Goal: Transaction & Acquisition: Purchase product/service

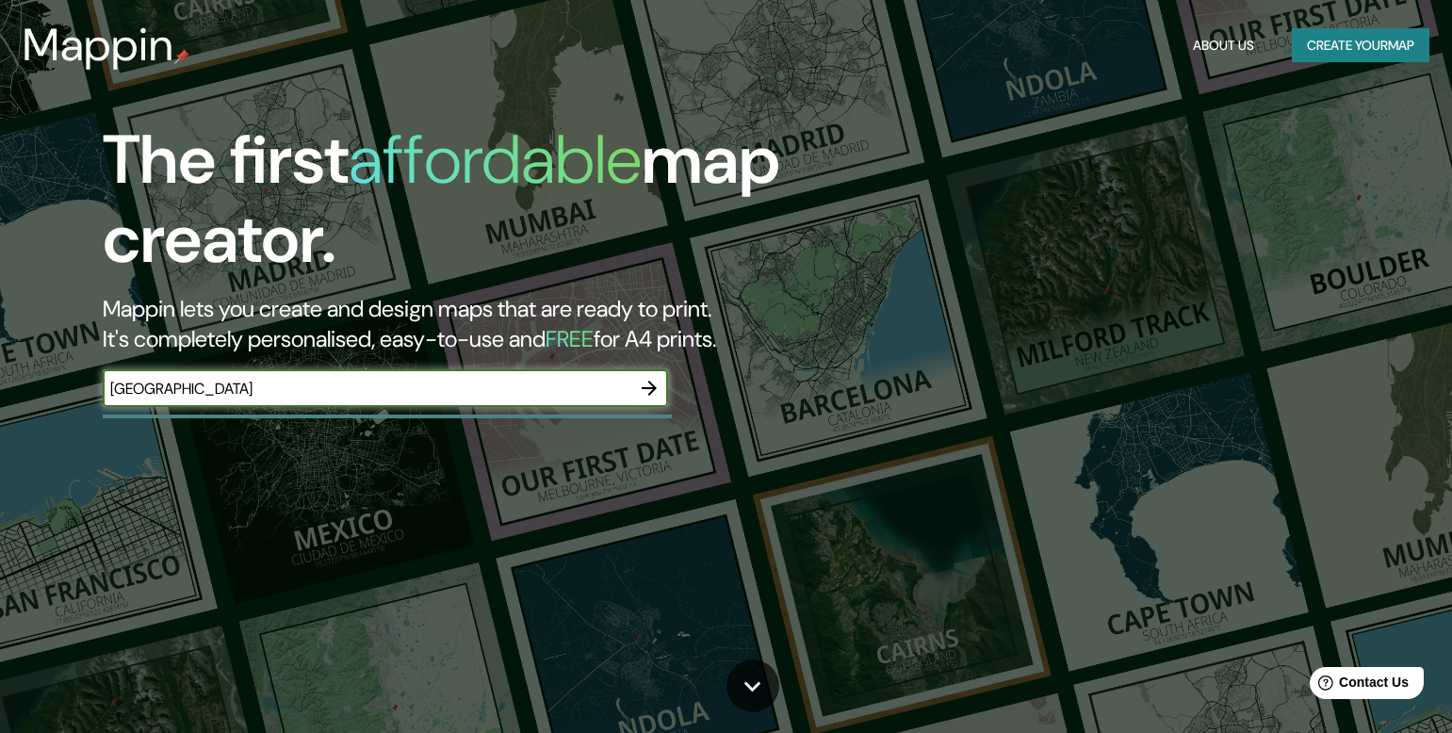
type input "[GEOGRAPHIC_DATA]"
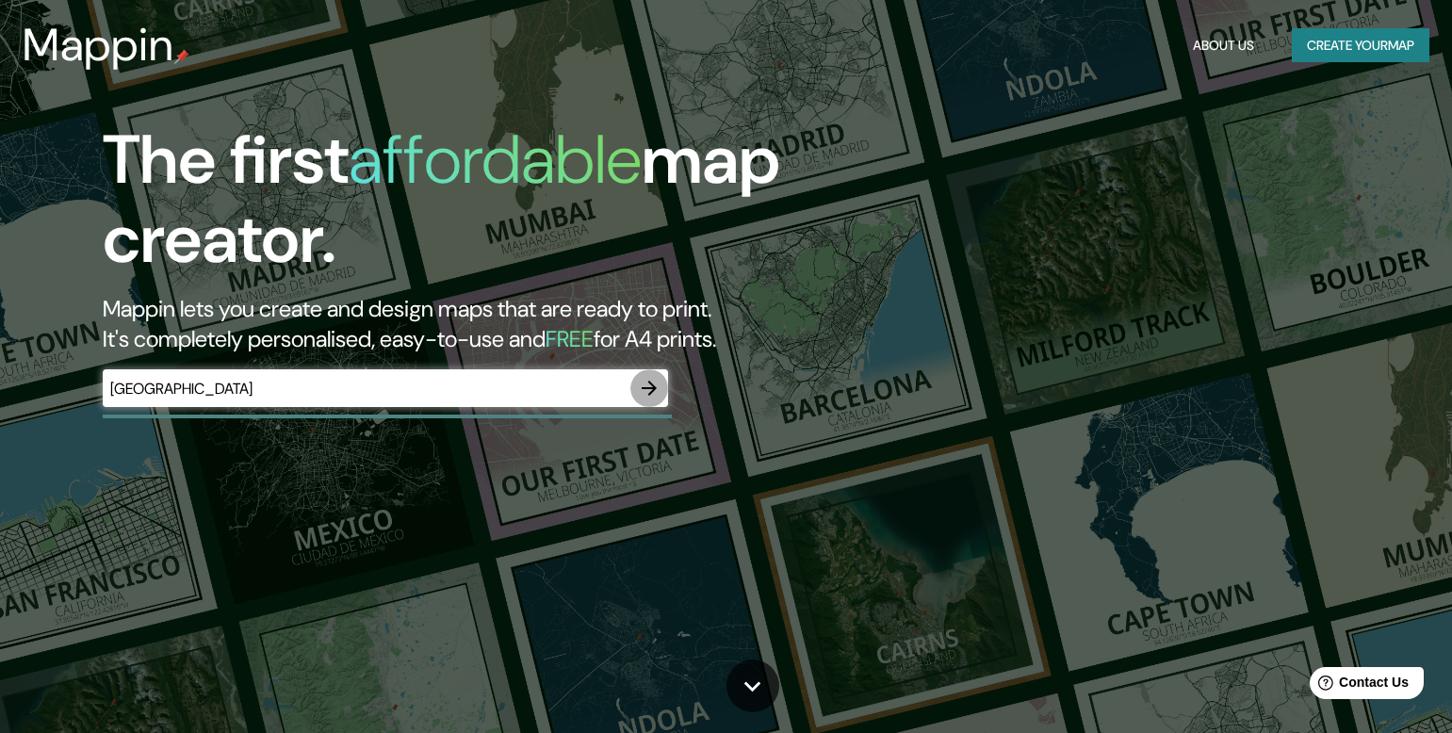
click at [654, 383] on icon "button" at bounding box center [649, 388] width 23 height 23
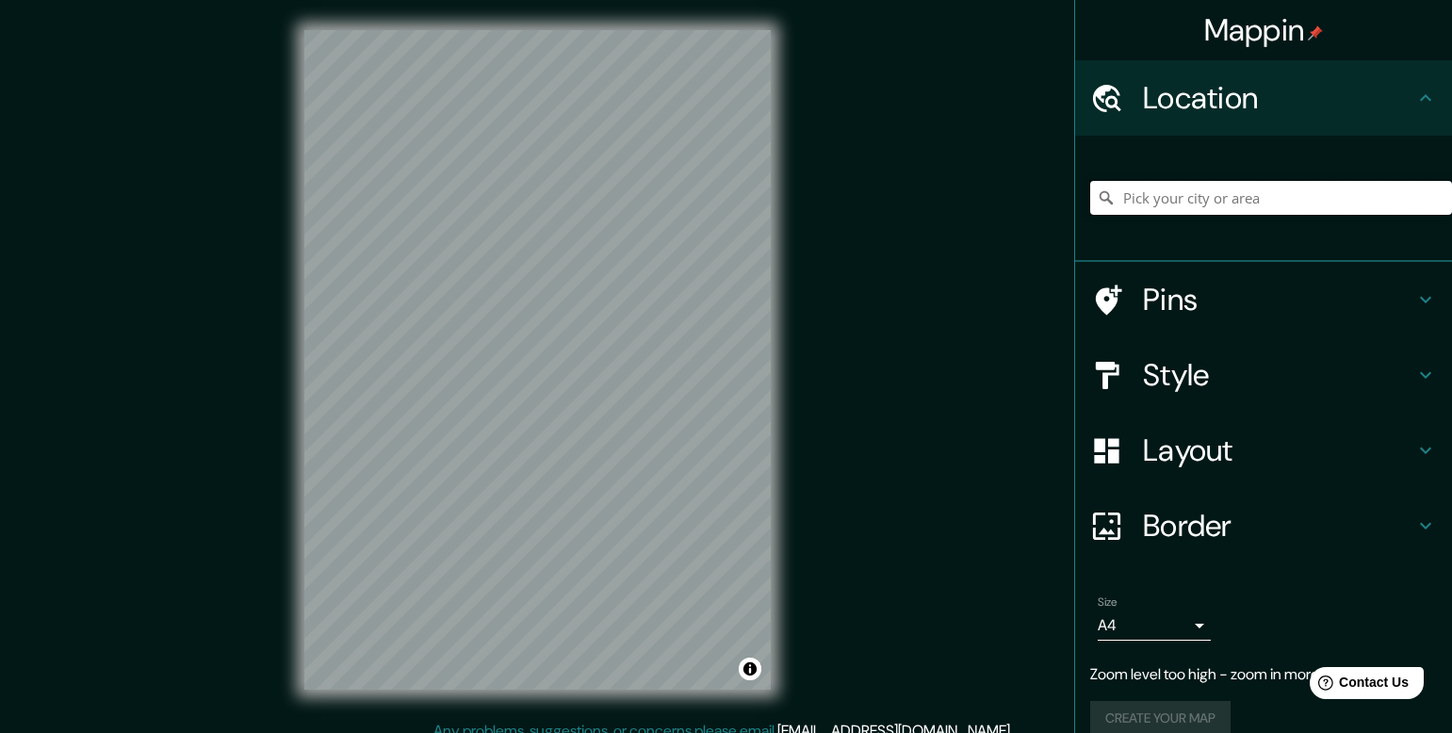
click at [1195, 192] on input "Pick your city or area" at bounding box center [1271, 198] width 362 height 34
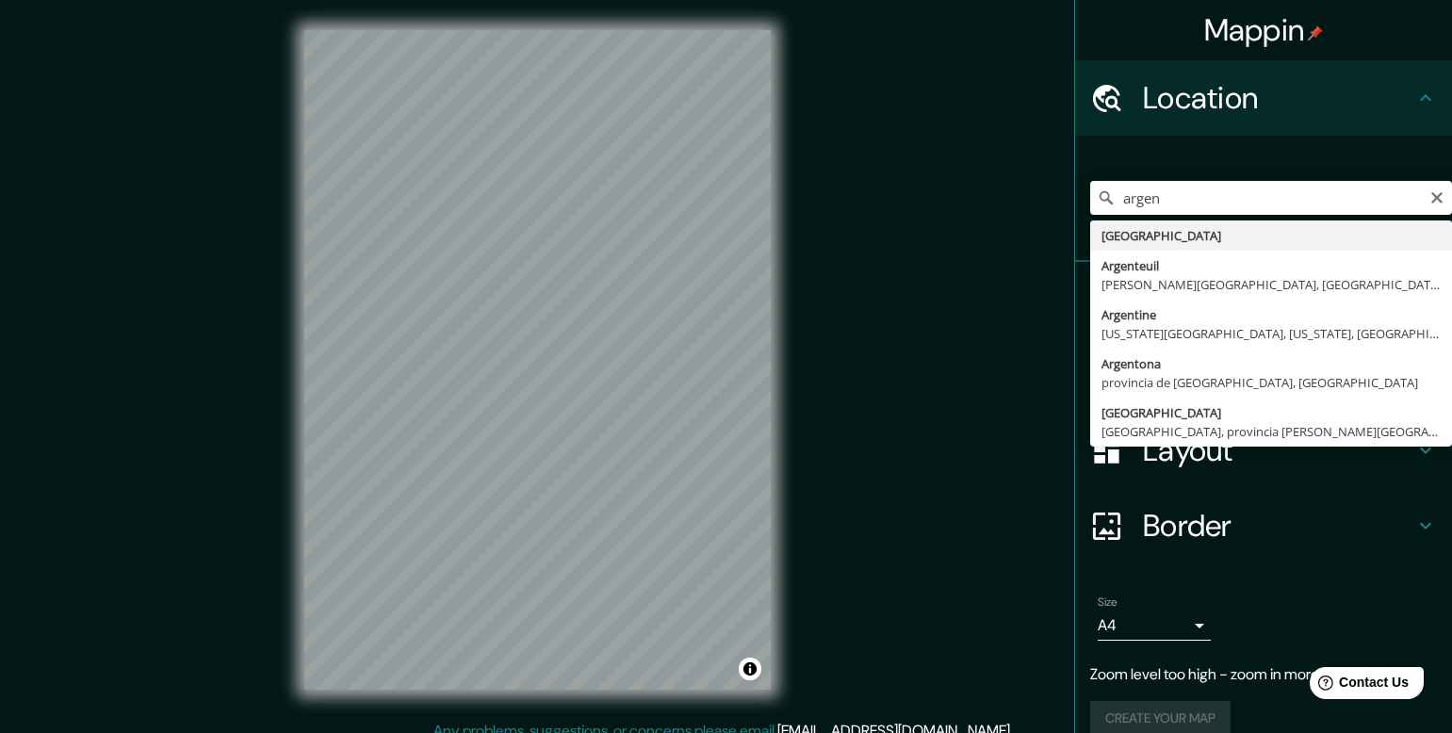
type input "[GEOGRAPHIC_DATA]"
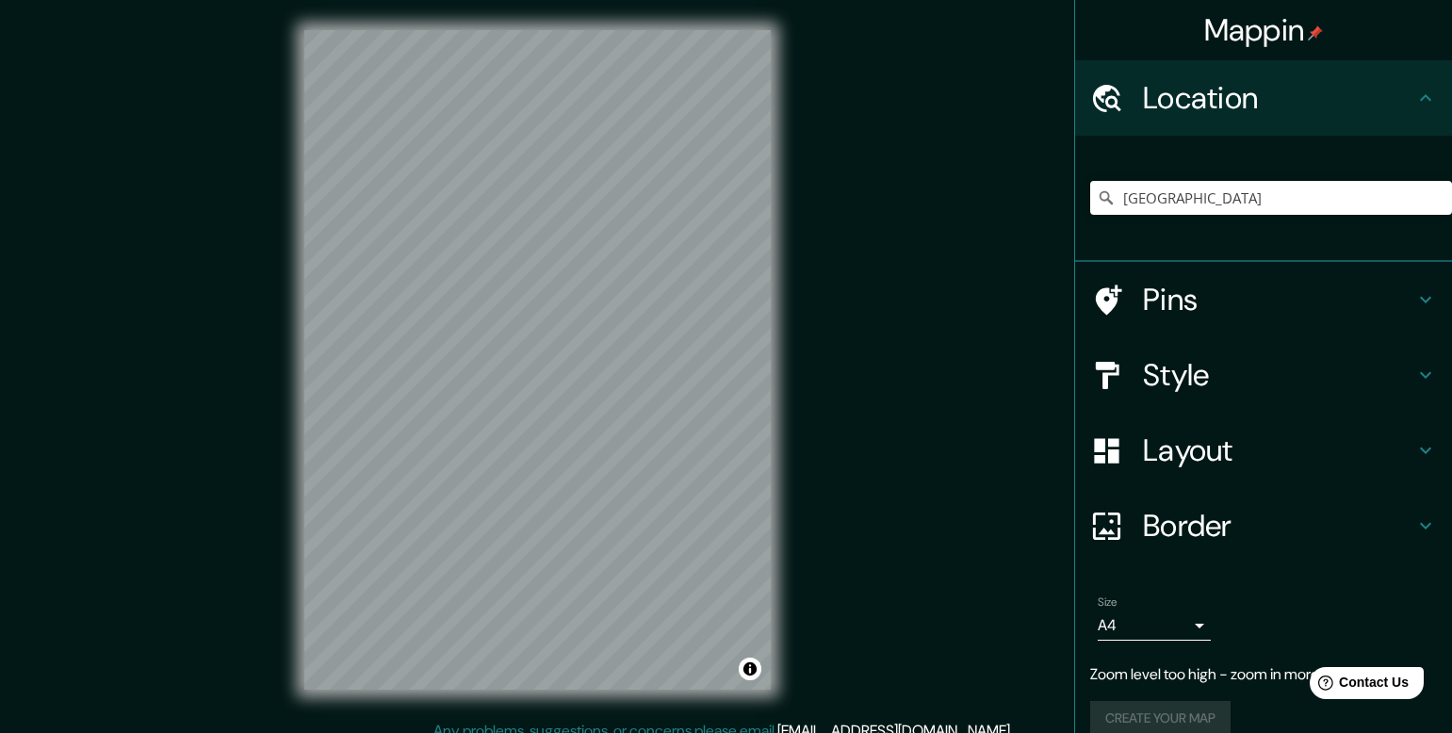
click at [811, 218] on div "Mappin Location [GEOGRAPHIC_DATA] Pins Style Layout Border Choose a border. Hin…" at bounding box center [726, 375] width 1452 height 750
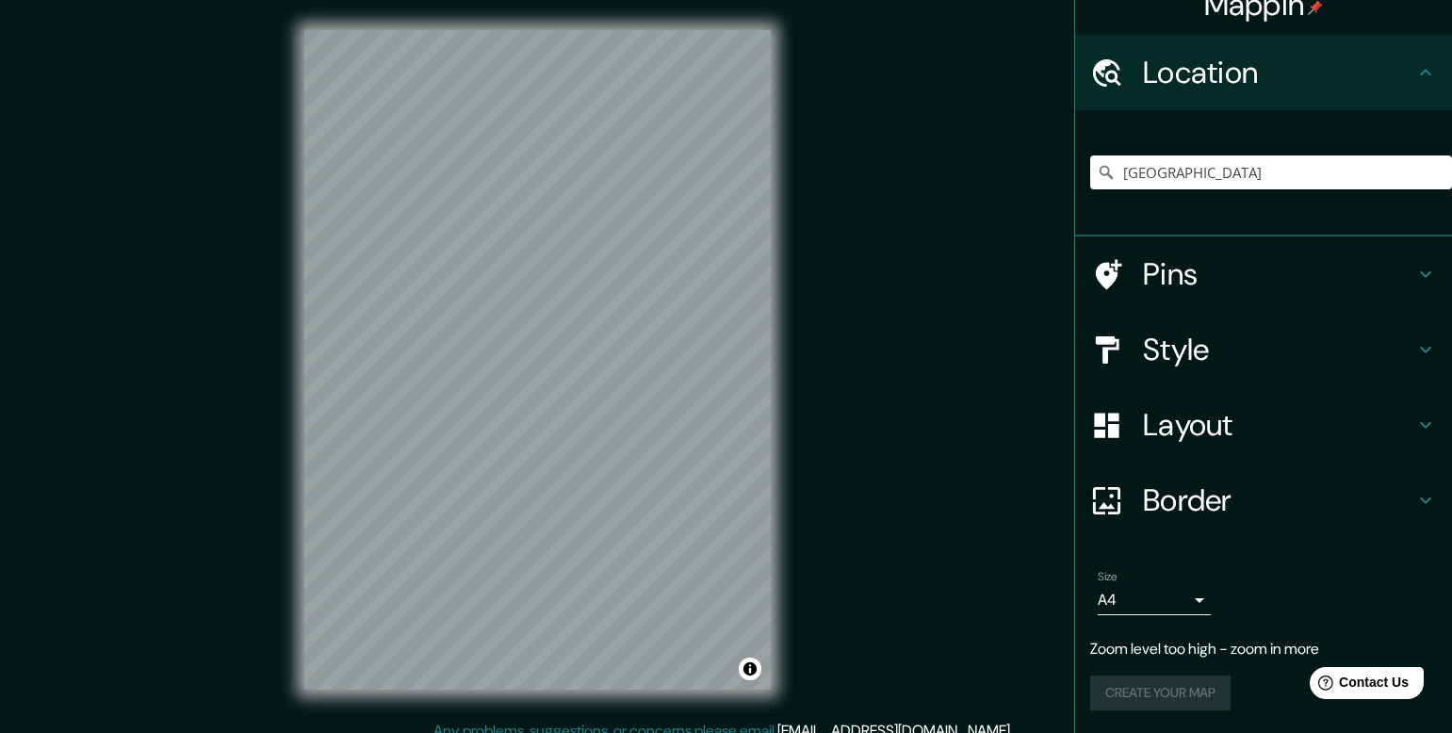
click at [1292, 357] on h4 "Style" at bounding box center [1278, 350] width 271 height 38
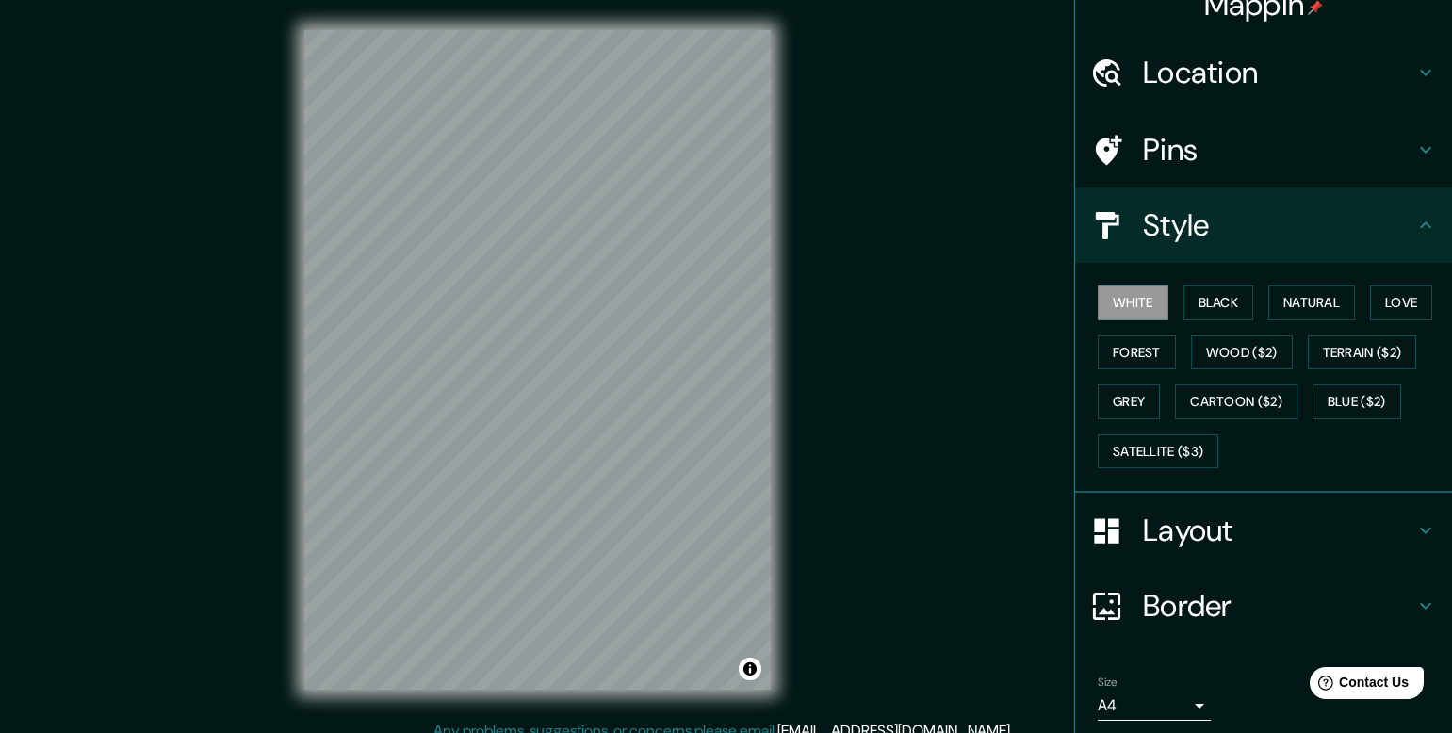
click at [1324, 237] on h4 "Style" at bounding box center [1278, 225] width 271 height 38
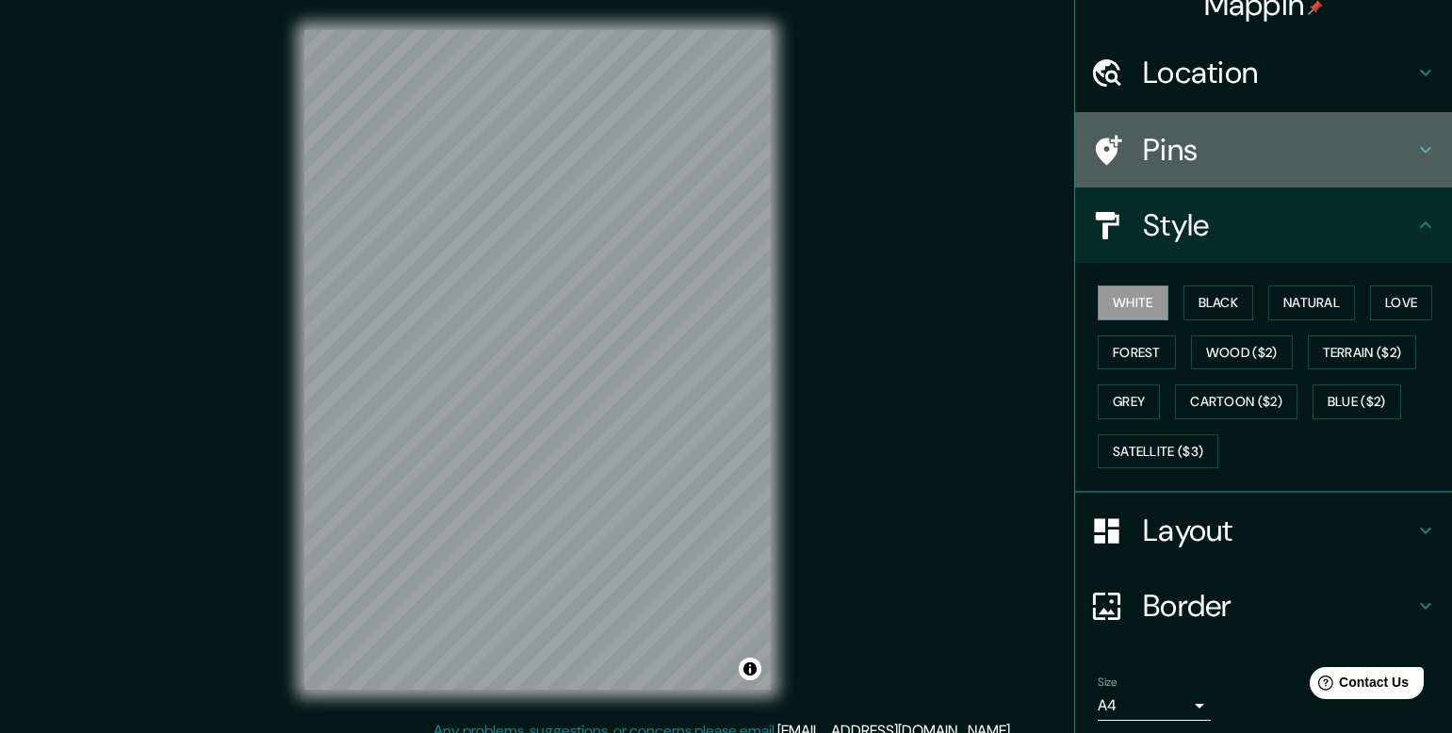
click at [1343, 126] on div "Pins" at bounding box center [1263, 149] width 377 height 75
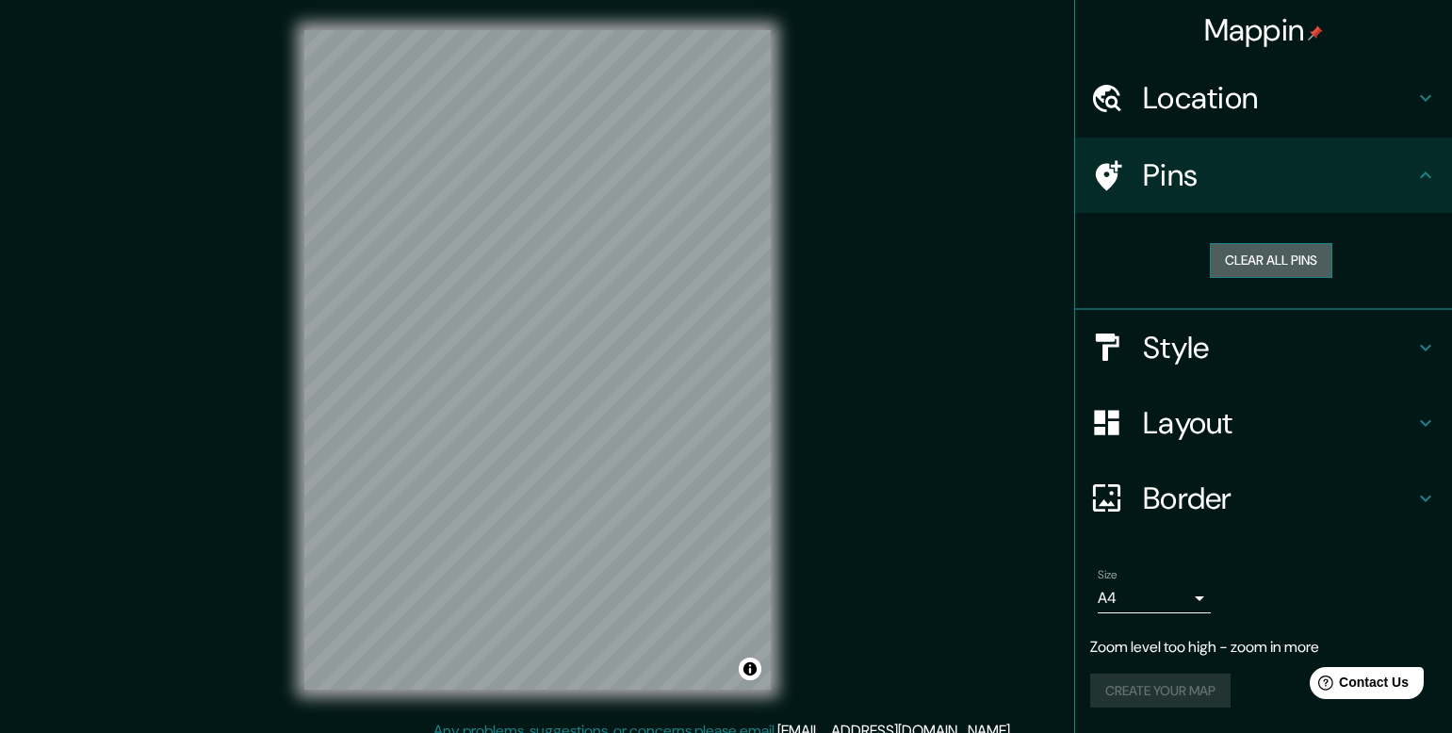
click at [1283, 259] on button "Clear all pins" at bounding box center [1271, 260] width 122 height 35
click at [1281, 490] on h4 "Border" at bounding box center [1278, 499] width 271 height 38
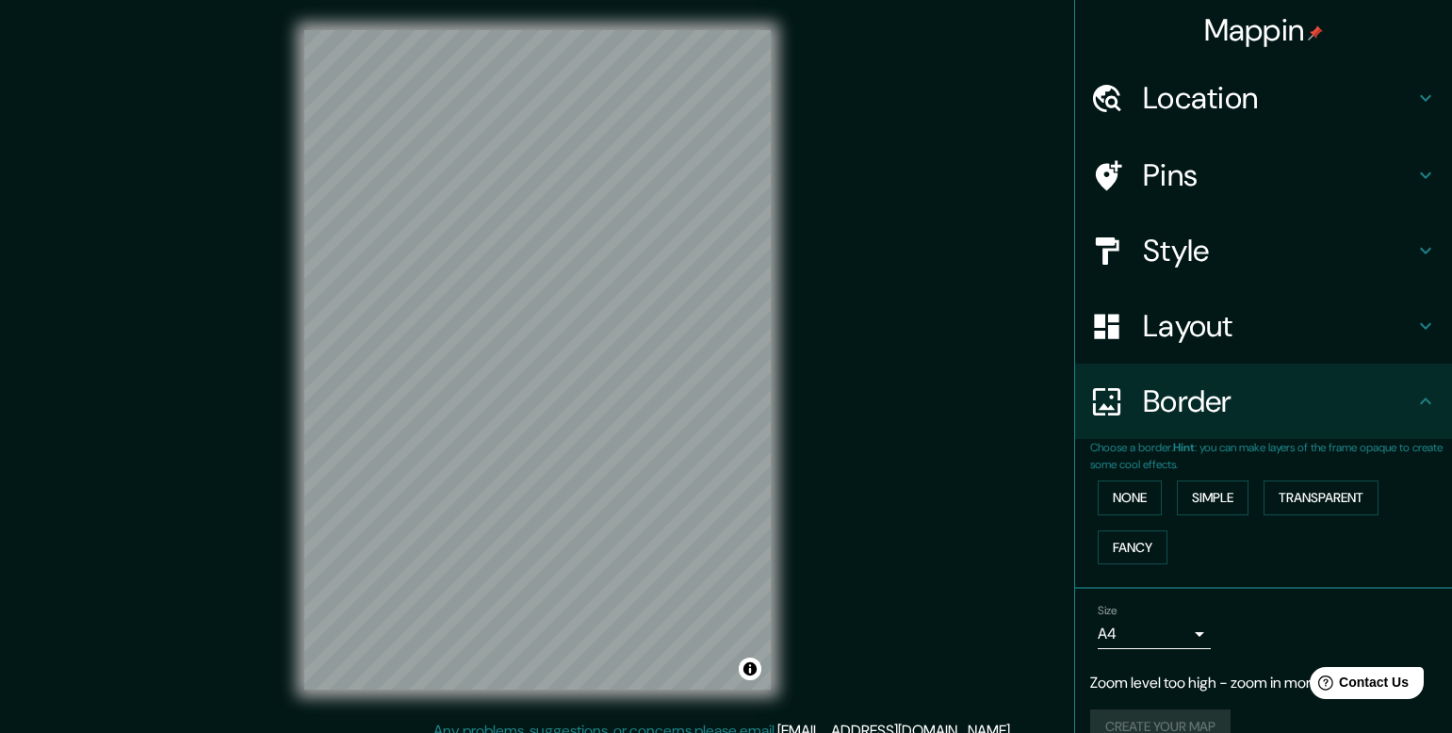
click at [1303, 409] on h4 "Border" at bounding box center [1278, 401] width 271 height 38
